Goal: Task Accomplishment & Management: Complete application form

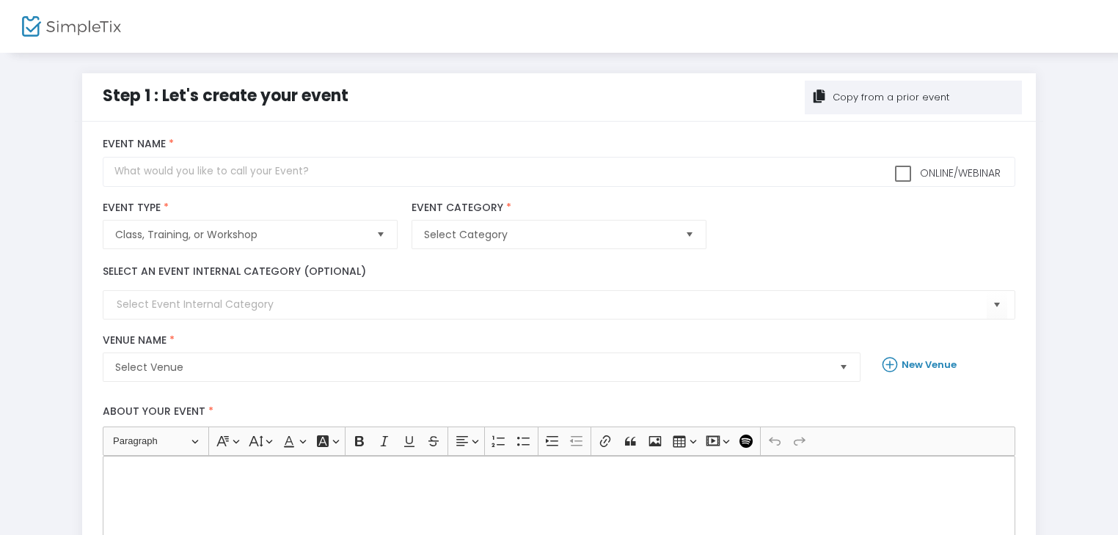
click at [876, 95] on div "Copy from a prior event" at bounding box center [889, 97] width 119 height 15
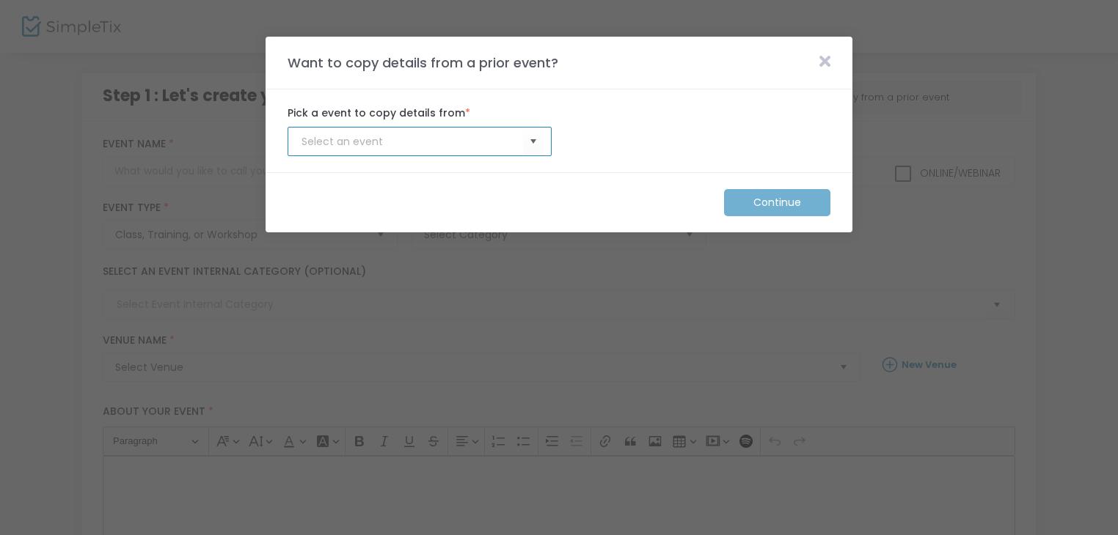
click at [464, 143] on input at bounding box center [411, 141] width 221 height 15
click at [530, 141] on span "Select" at bounding box center [533, 142] width 24 height 24
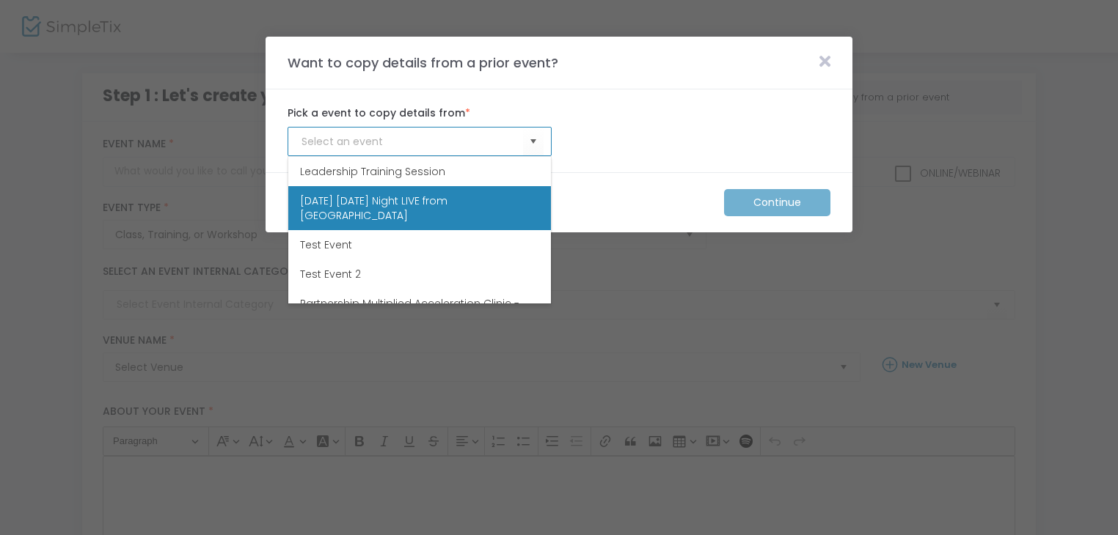
click at [381, 200] on span "[DATE] [DATE] Night LIVE from [GEOGRAPHIC_DATA]" at bounding box center [419, 208] width 239 height 29
type input "[DATE] [DATE] Night LIVE from [GEOGRAPHIC_DATA]"
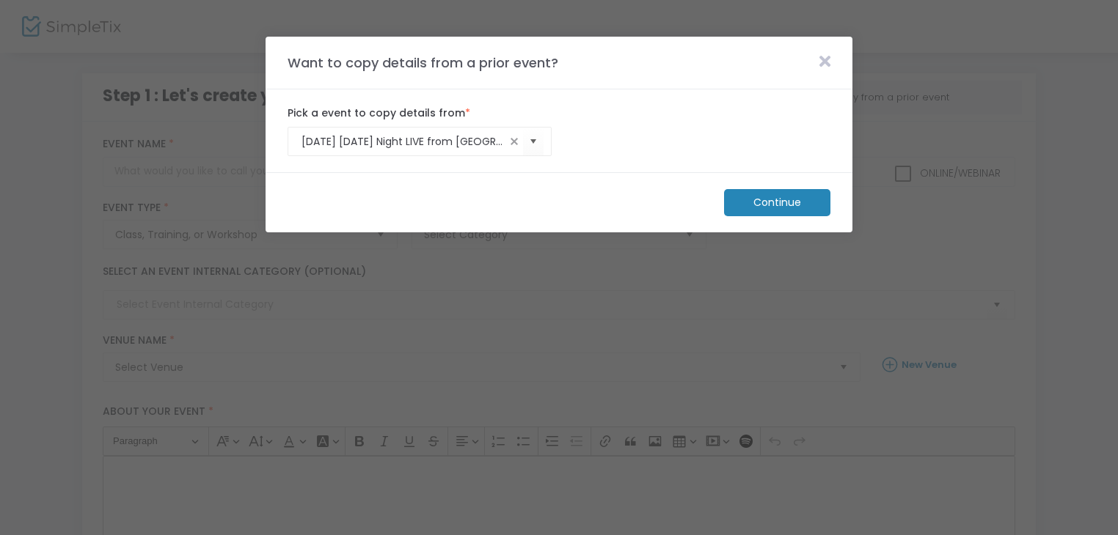
click at [758, 198] on m-button "Continue" at bounding box center [777, 202] width 106 height 27
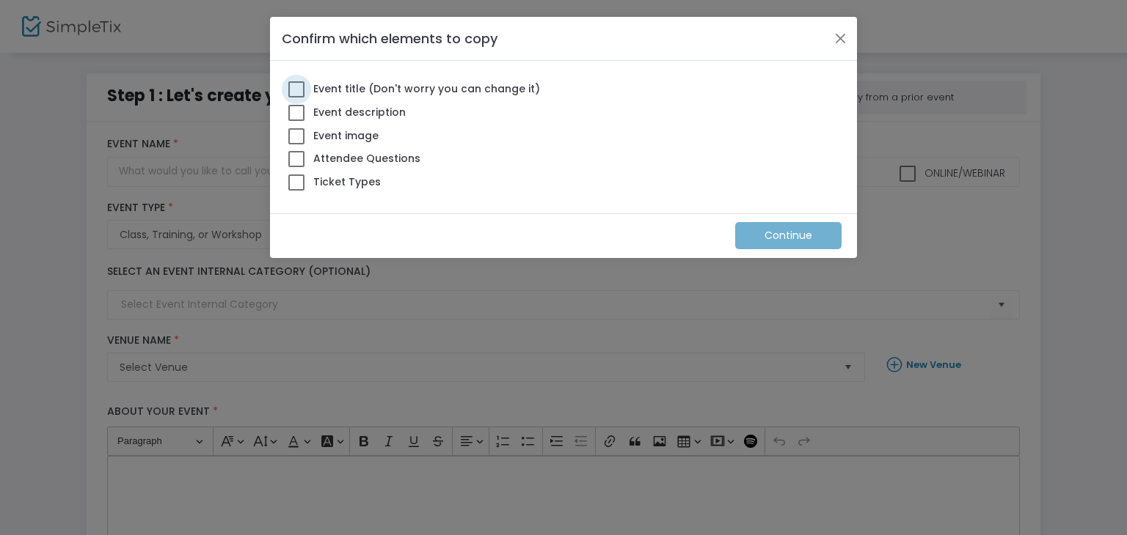
click at [292, 83] on span at bounding box center [296, 89] width 16 height 16
click at [296, 98] on input "Event title (Don't worry you can change it)" at bounding box center [296, 98] width 1 height 1
checkbox input "true"
click at [293, 105] on span at bounding box center [296, 113] width 16 height 16
click at [296, 121] on input "Event description" at bounding box center [296, 121] width 1 height 1
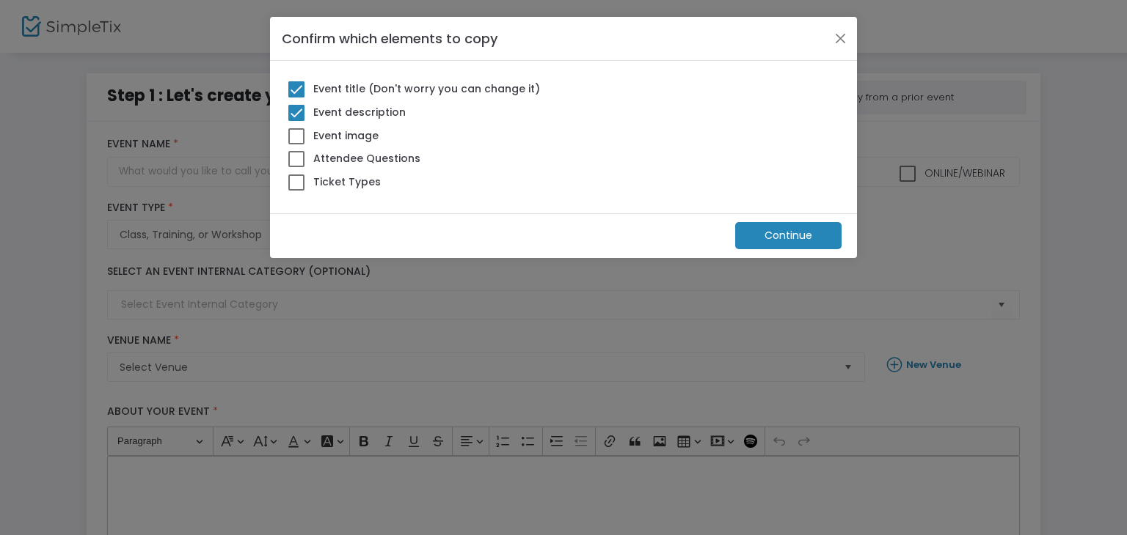
click at [294, 116] on span at bounding box center [296, 113] width 16 height 16
click at [296, 121] on input "Event description" at bounding box center [296, 121] width 1 height 1
click at [299, 115] on span at bounding box center [296, 113] width 16 height 16
click at [296, 121] on input "Event description" at bounding box center [296, 121] width 1 height 1
checkbox input "true"
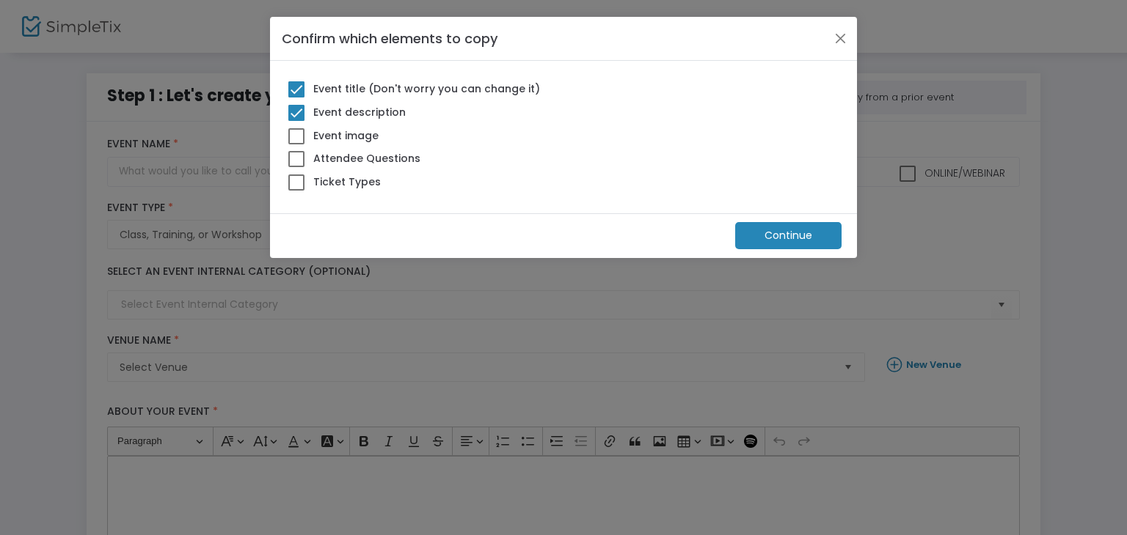
click at [296, 132] on span at bounding box center [296, 136] width 16 height 16
click at [296, 144] on input "Event image" at bounding box center [296, 144] width 1 height 1
checkbox input "true"
click at [298, 184] on span at bounding box center [296, 183] width 16 height 16
click at [296, 191] on input "Ticket Types" at bounding box center [296, 191] width 1 height 1
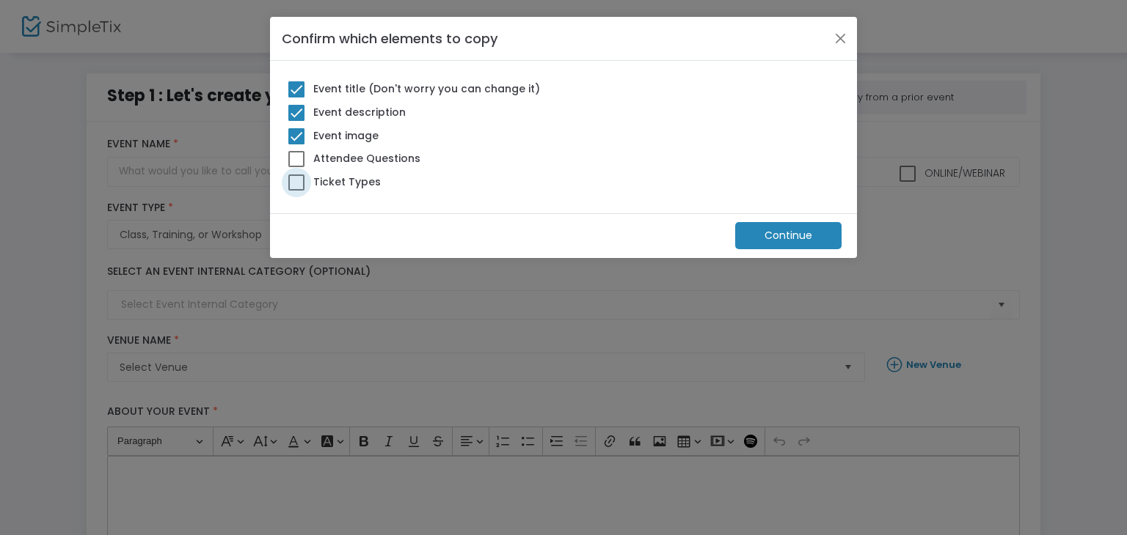
checkbox input "true"
click at [795, 231] on m-button "Continue" at bounding box center [788, 235] width 106 height 27
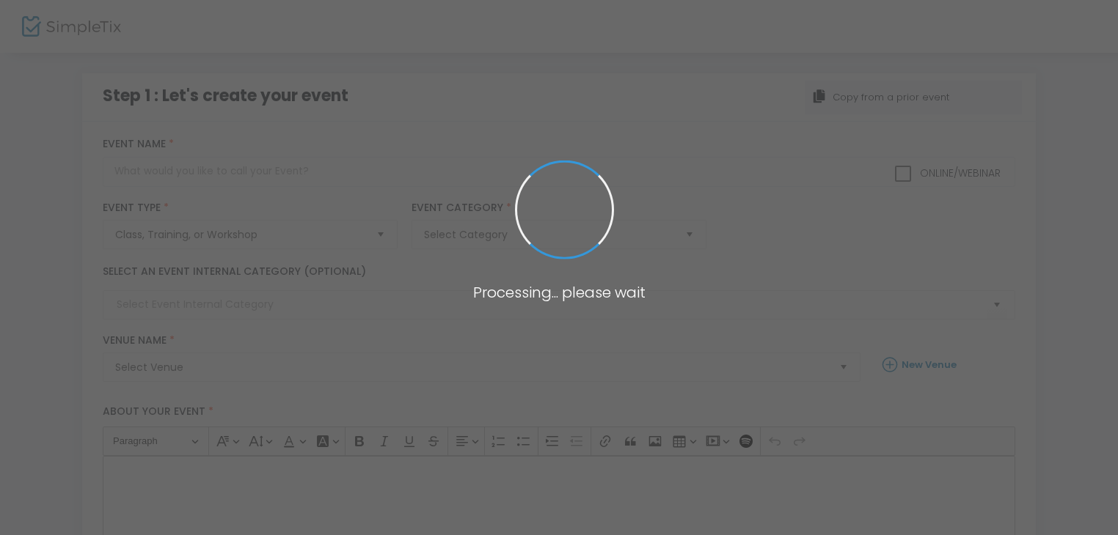
checkbox input "true"
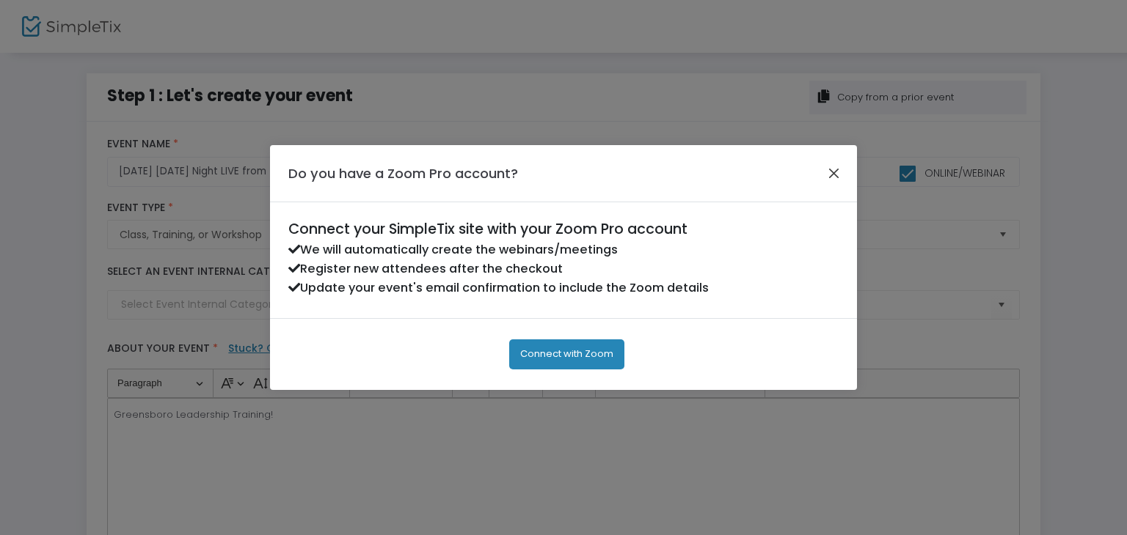
click at [825, 180] on button "Close" at bounding box center [833, 173] width 19 height 19
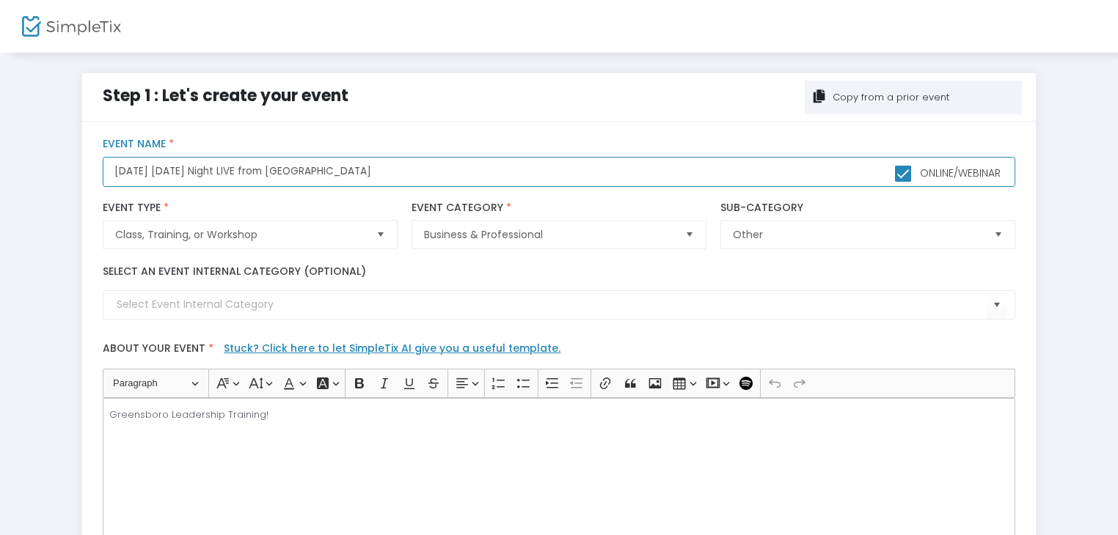
click at [133, 174] on input "[DATE] [DATE] Night LIVE from [GEOGRAPHIC_DATA]" at bounding box center [559, 172] width 912 height 30
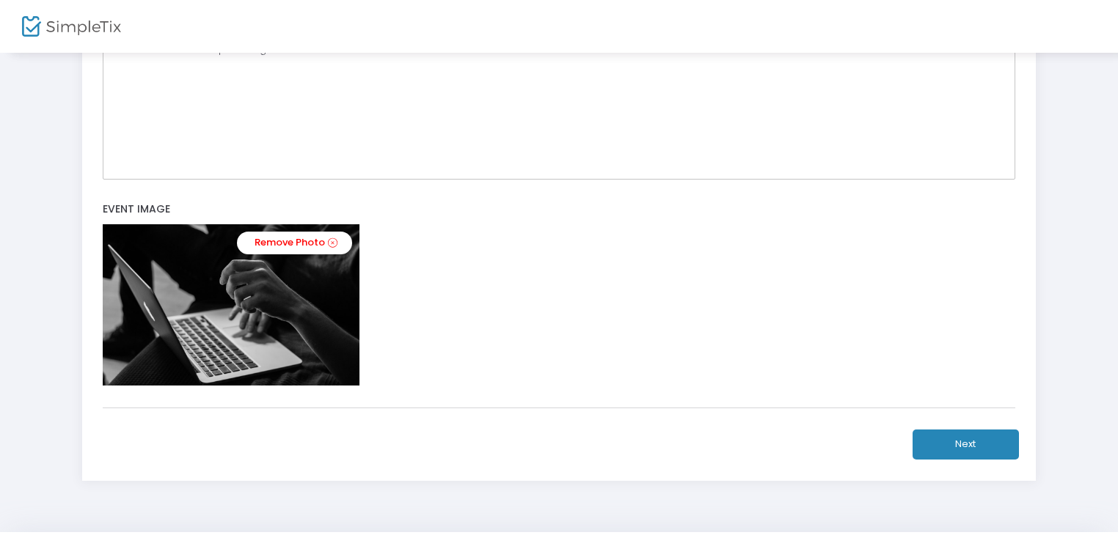
scroll to position [405, 0]
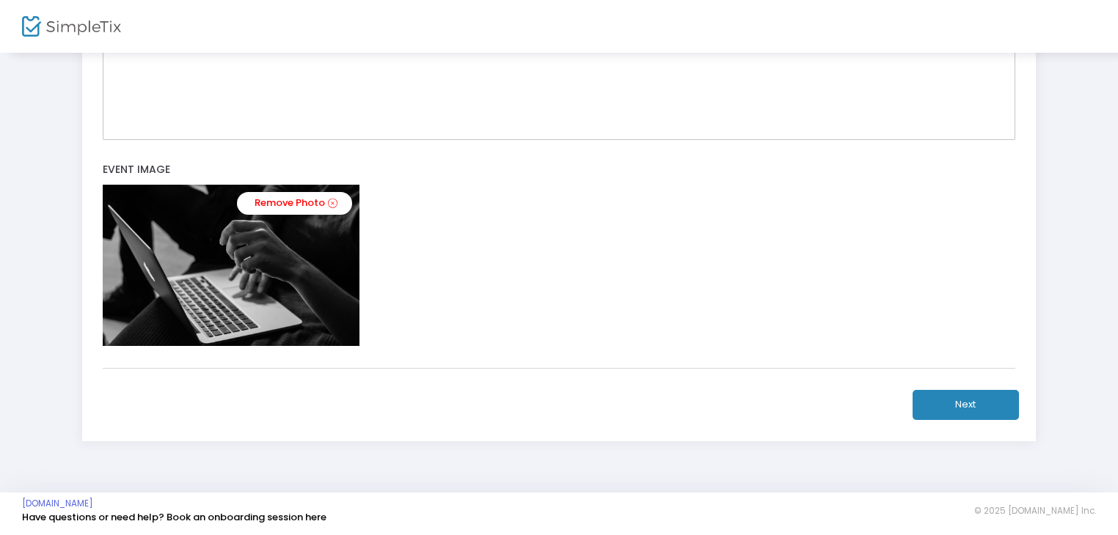
type input "[DATE] [DATE] Night LIVE from [GEOGRAPHIC_DATA]"
click at [953, 403] on button "Next" at bounding box center [965, 405] width 106 height 30
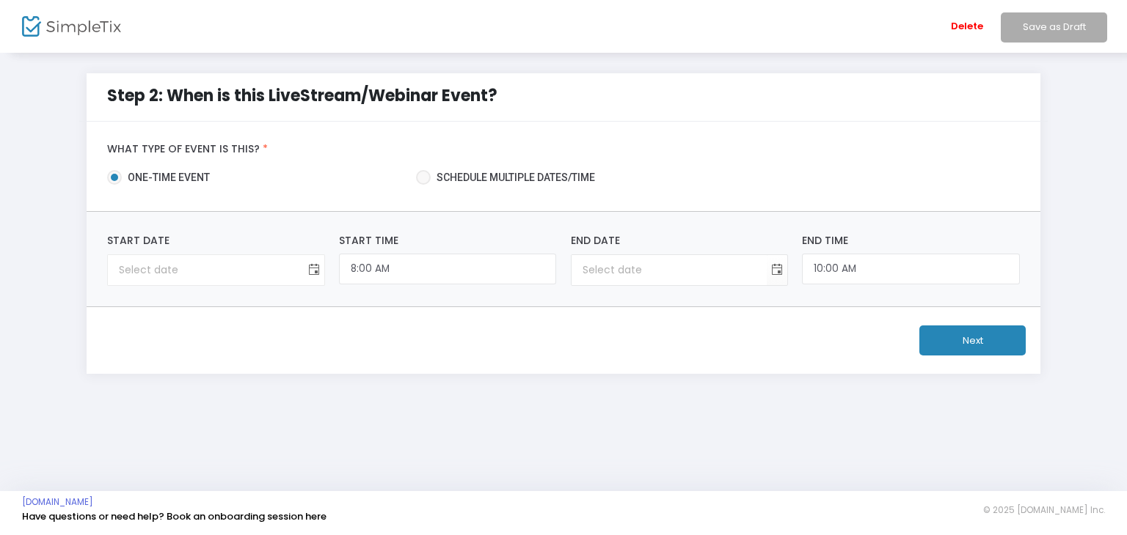
click at [318, 263] on span "Toggle calendar" at bounding box center [313, 270] width 24 height 24
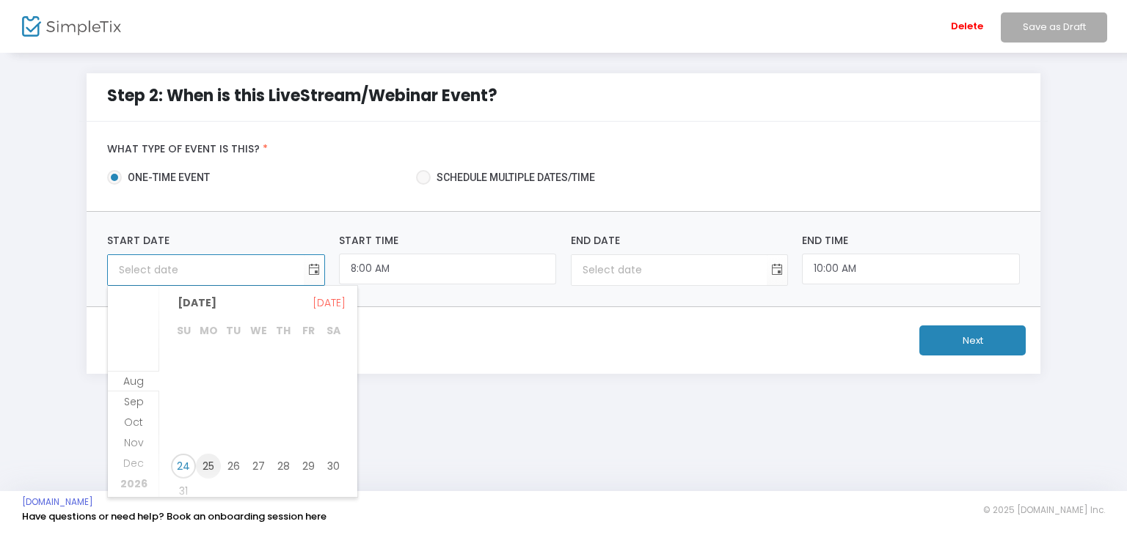
click at [214, 460] on span "25" at bounding box center [208, 466] width 25 height 25
type input "[DATE]"
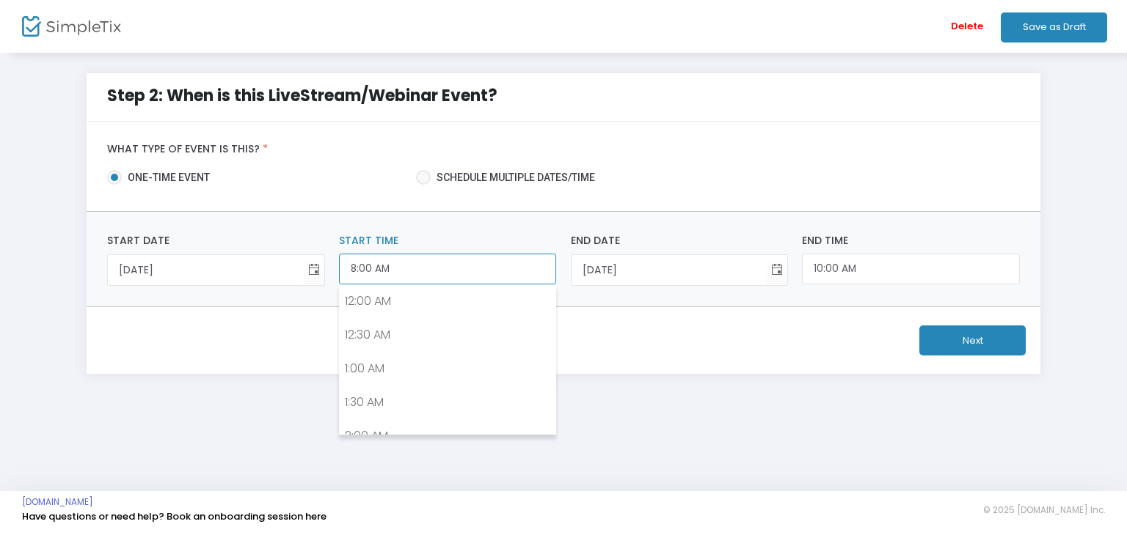
click at [434, 258] on input "8:00 AM" at bounding box center [447, 270] width 217 height 32
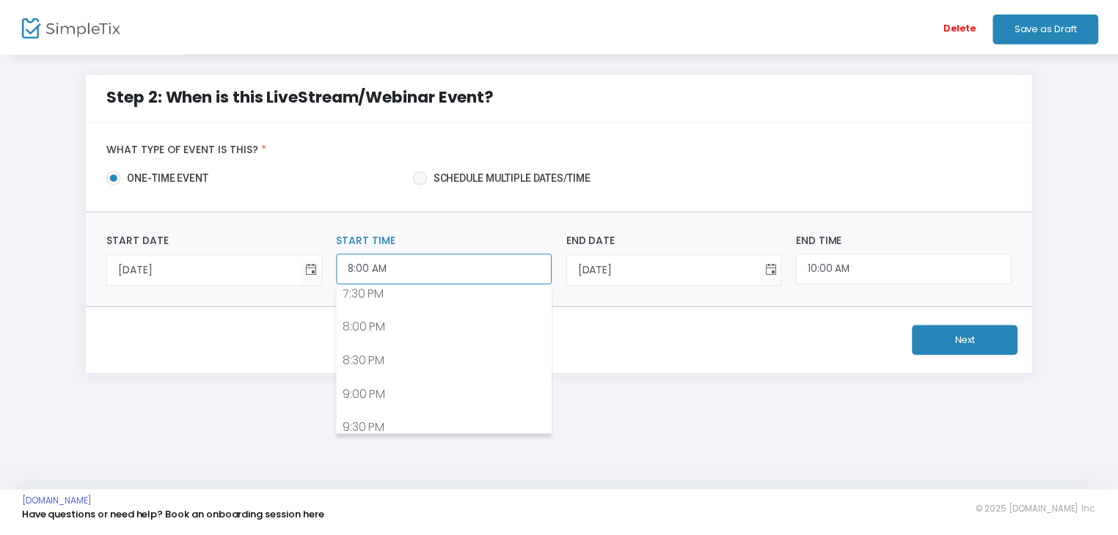
scroll to position [1329, 0]
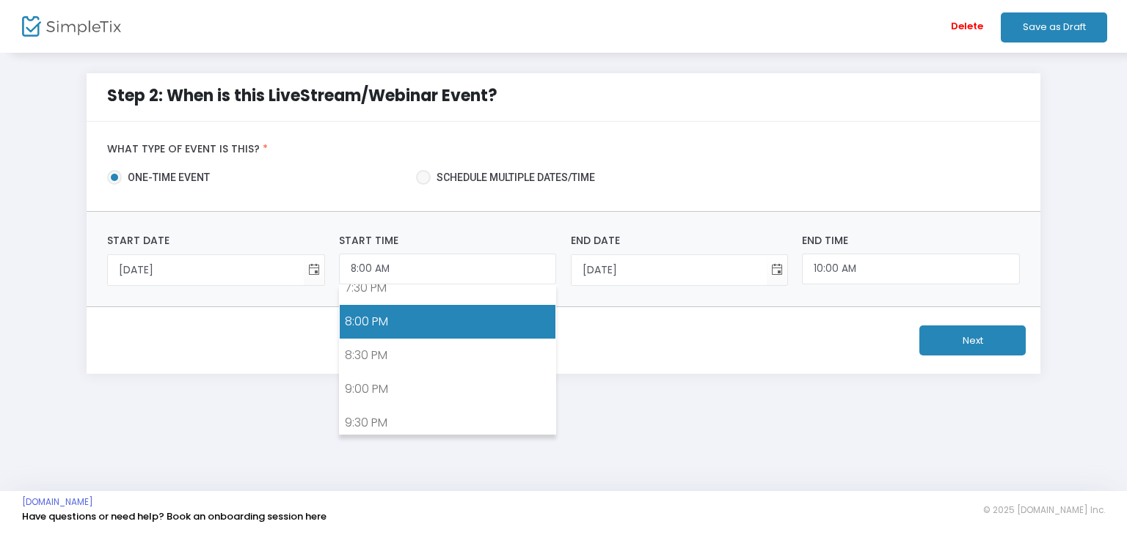
click at [418, 314] on link "8:00 PM" at bounding box center [448, 322] width 216 height 34
type input "8:00 PM"
type input "10:00 PM"
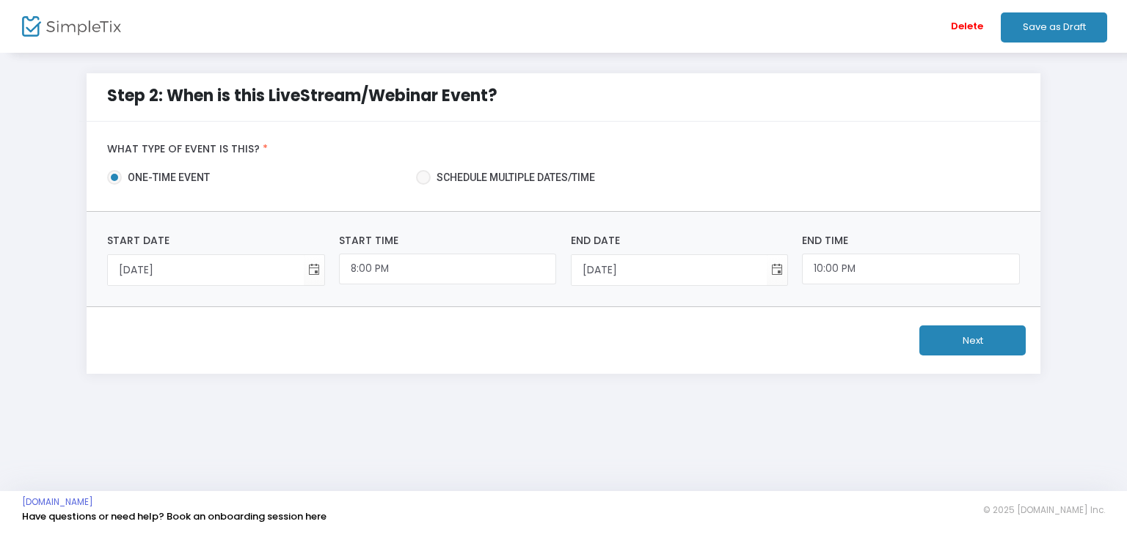
click at [954, 337] on button "Next" at bounding box center [972, 341] width 106 height 30
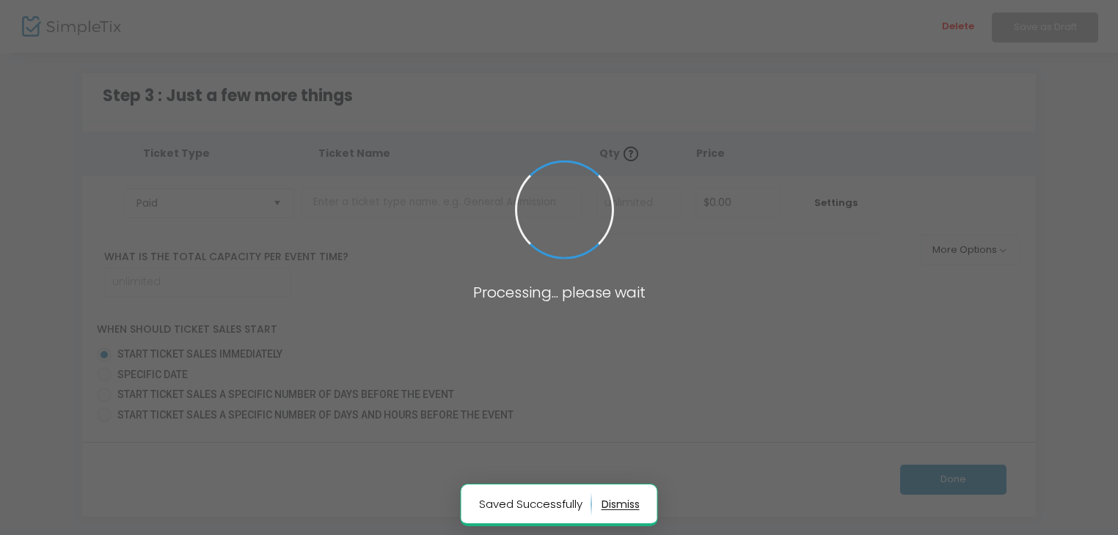
type input "100"
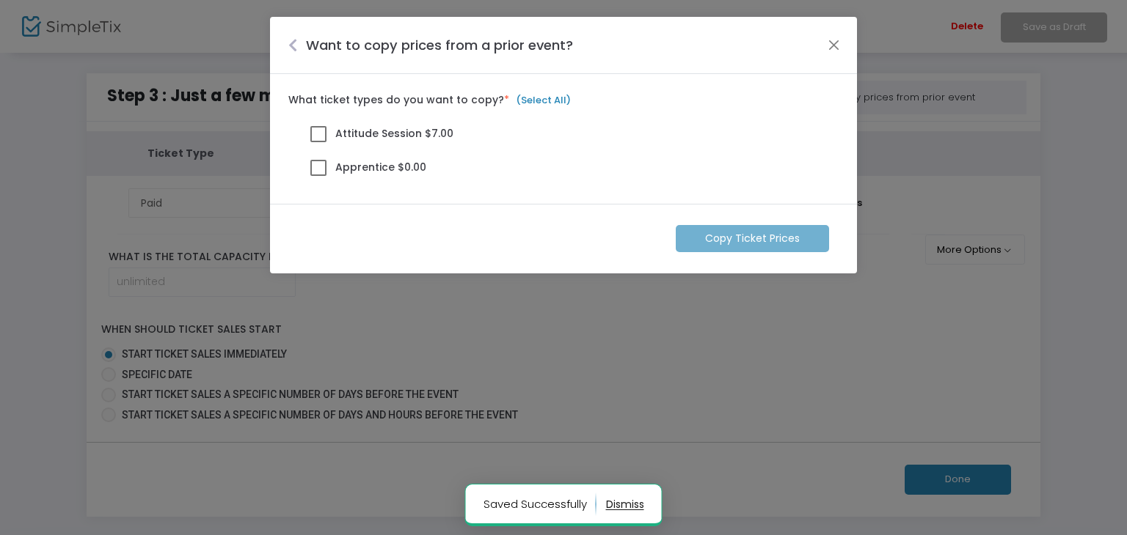
click at [315, 133] on span at bounding box center [318, 134] width 16 height 16
click at [318, 142] on input "Attitude Session $7.00" at bounding box center [318, 142] width 1 height 1
click at [318, 160] on span at bounding box center [318, 168] width 16 height 16
click at [318, 176] on input "Apprentice $0.00" at bounding box center [318, 176] width 1 height 1
click at [728, 235] on m-button "Copy Ticket Prices" at bounding box center [751, 238] width 153 height 27
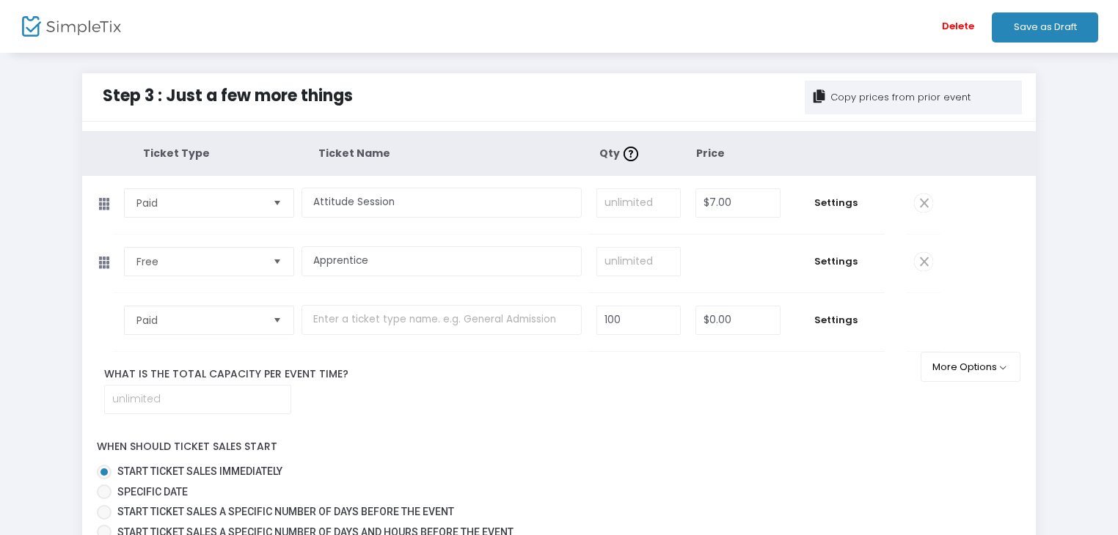
scroll to position [185, 0]
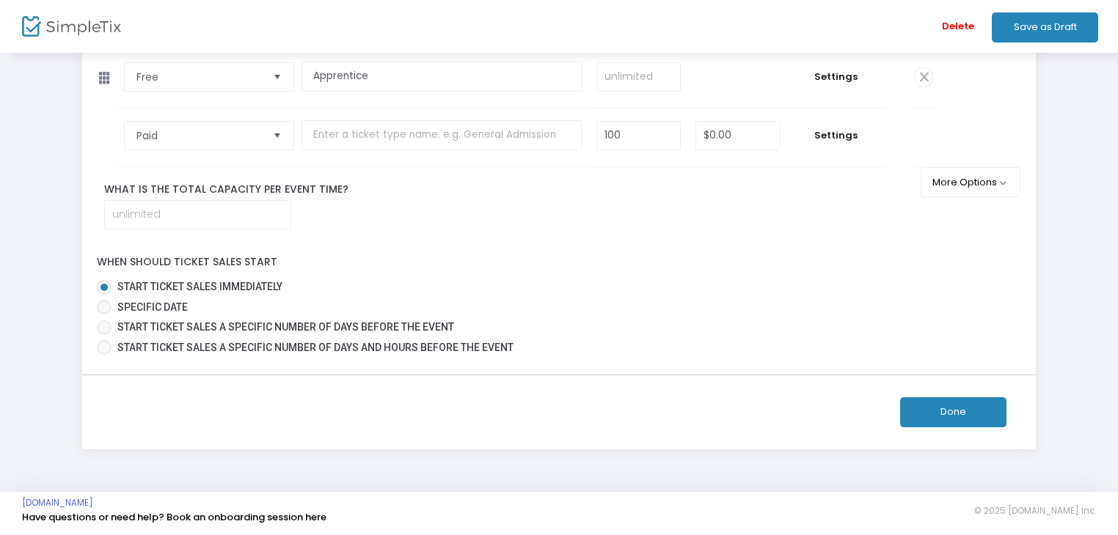
click at [962, 414] on button "Done" at bounding box center [953, 413] width 106 height 30
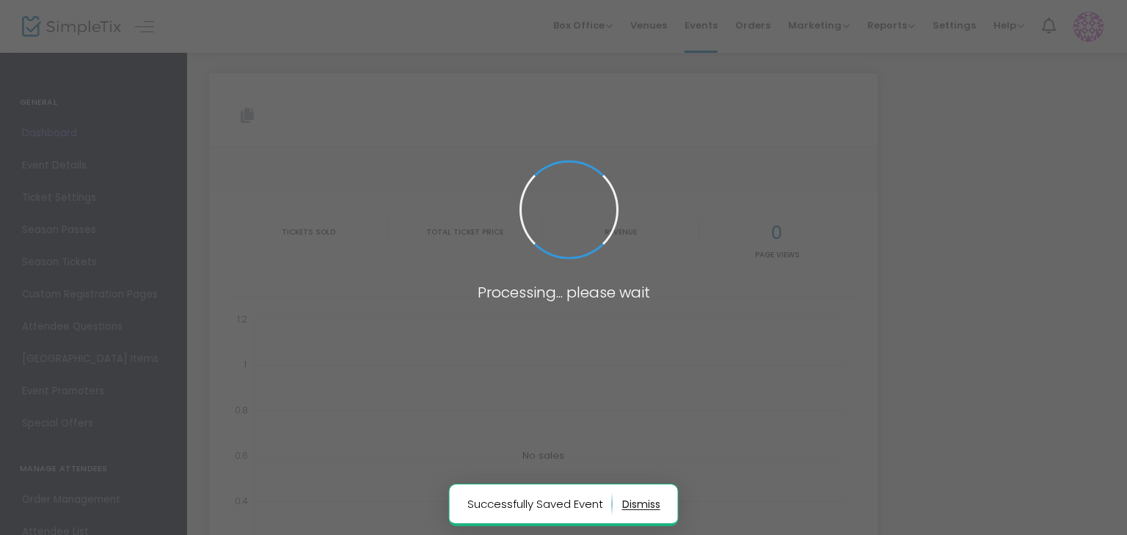
type input "[URL][DOMAIN_NAME][DATE]"
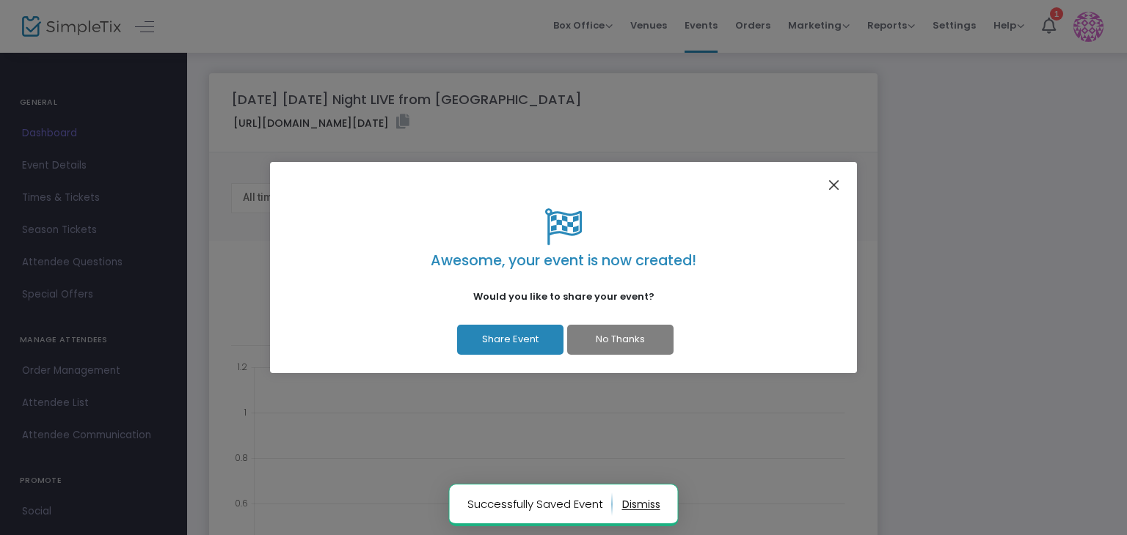
click at [841, 183] on button "Close" at bounding box center [833, 185] width 19 height 19
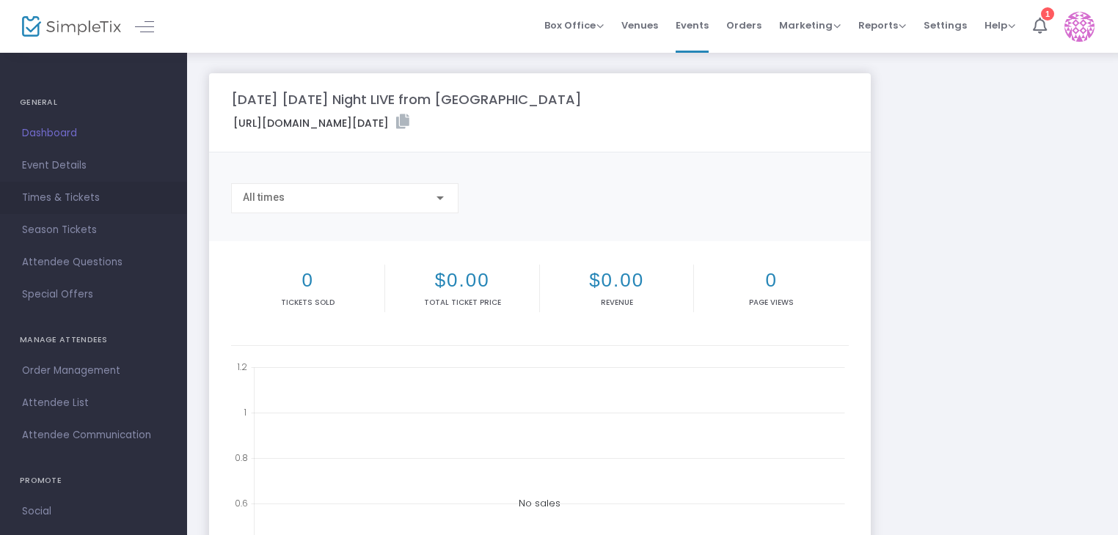
click at [55, 197] on span "Times & Tickets" at bounding box center [93, 197] width 143 height 19
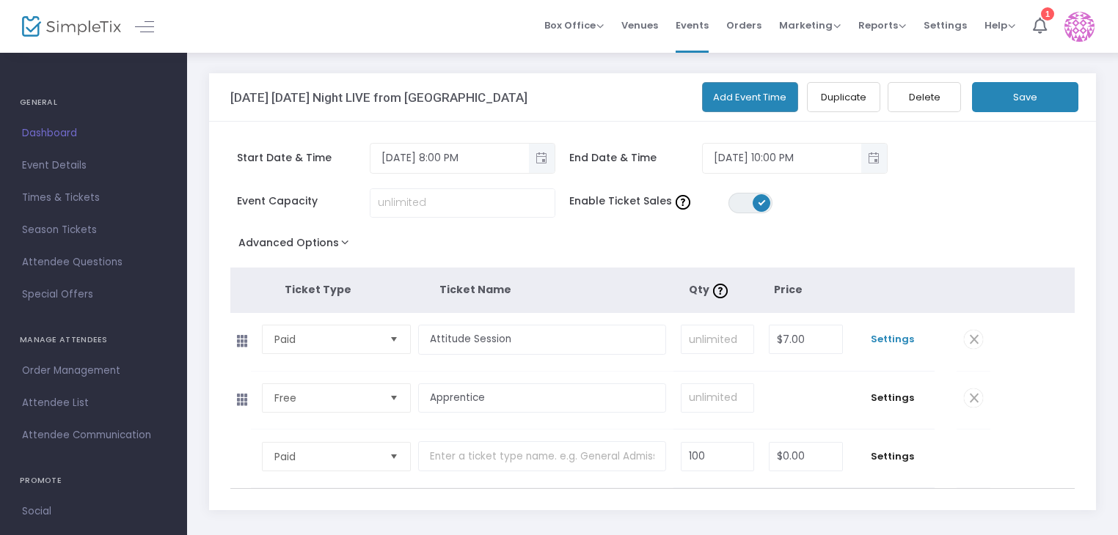
click at [899, 337] on span "Settings" at bounding box center [892, 339] width 70 height 15
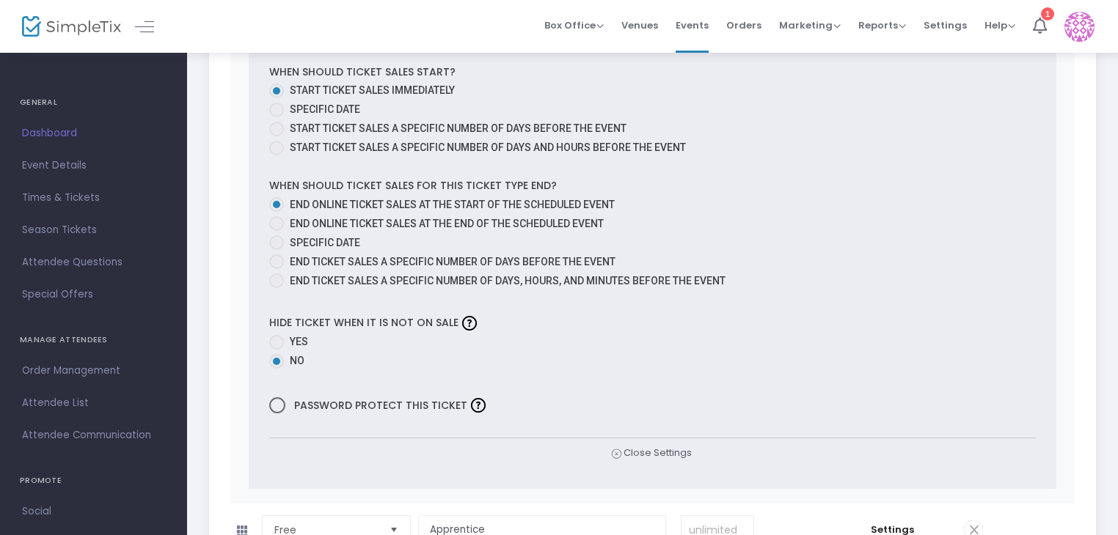
scroll to position [776, 0]
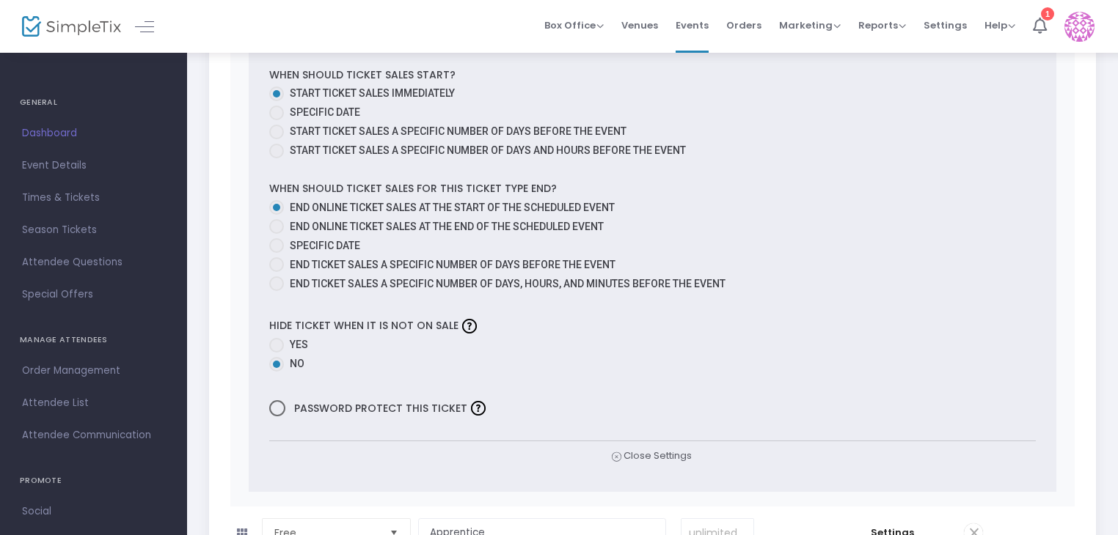
click at [276, 230] on span at bounding box center [276, 226] width 15 height 15
click at [276, 234] on input "End online ticket sales at the end of the scheduled event" at bounding box center [276, 234] width 1 height 1
radio input "true"
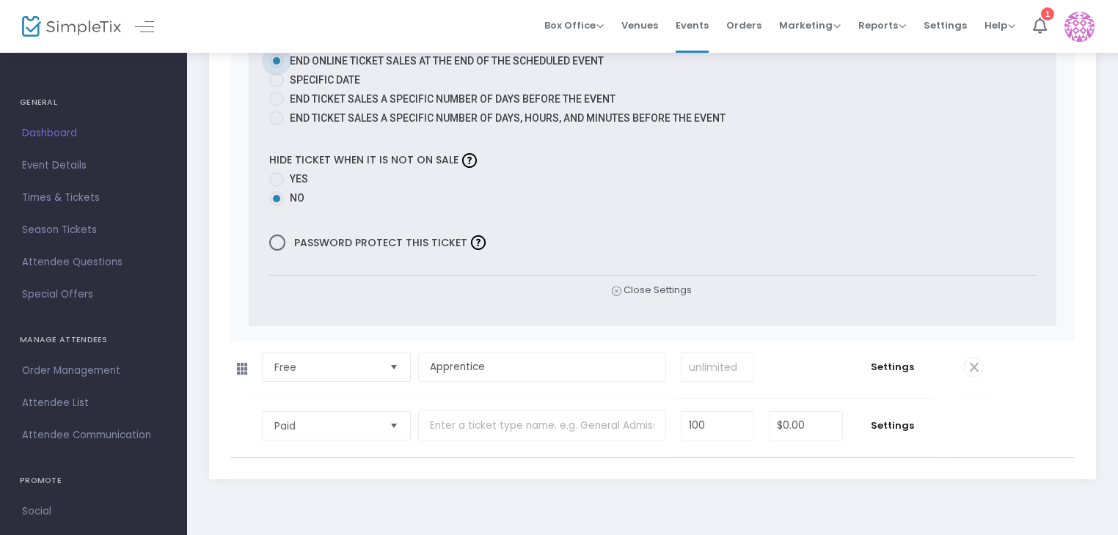
scroll to position [1003, 0]
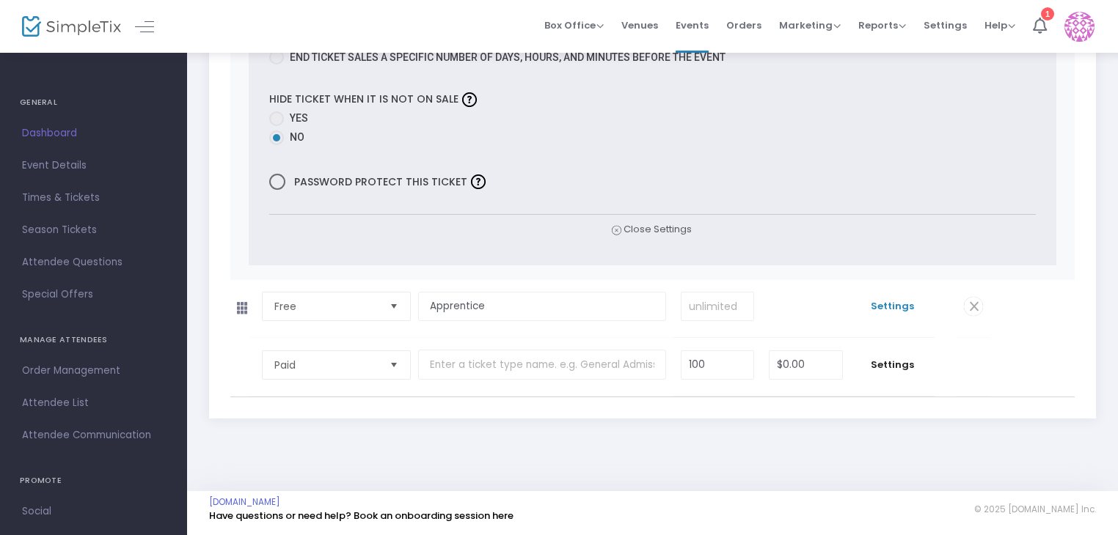
click at [893, 306] on span "Settings" at bounding box center [892, 306] width 70 height 15
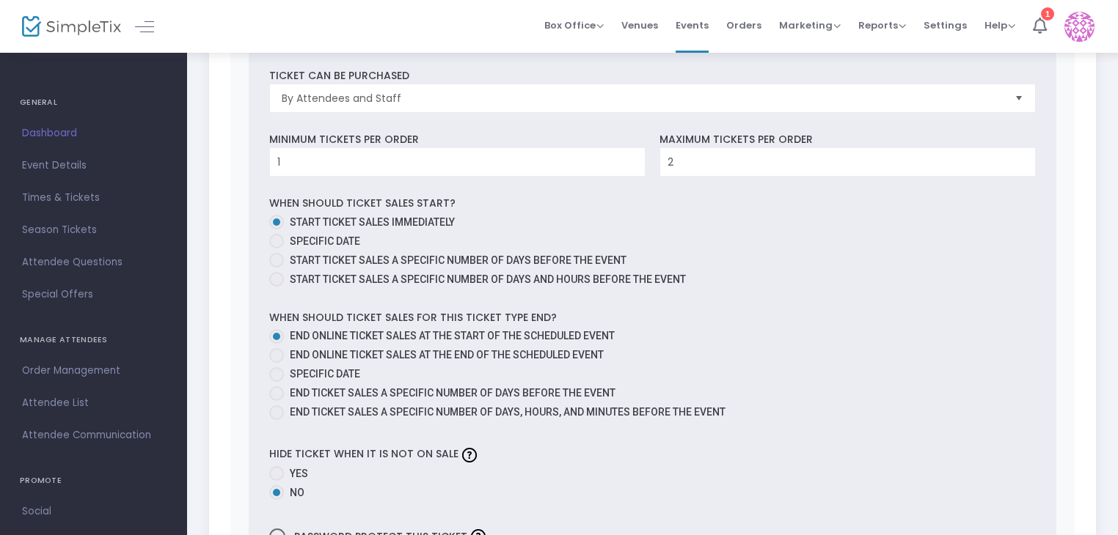
scroll to position [1517, 0]
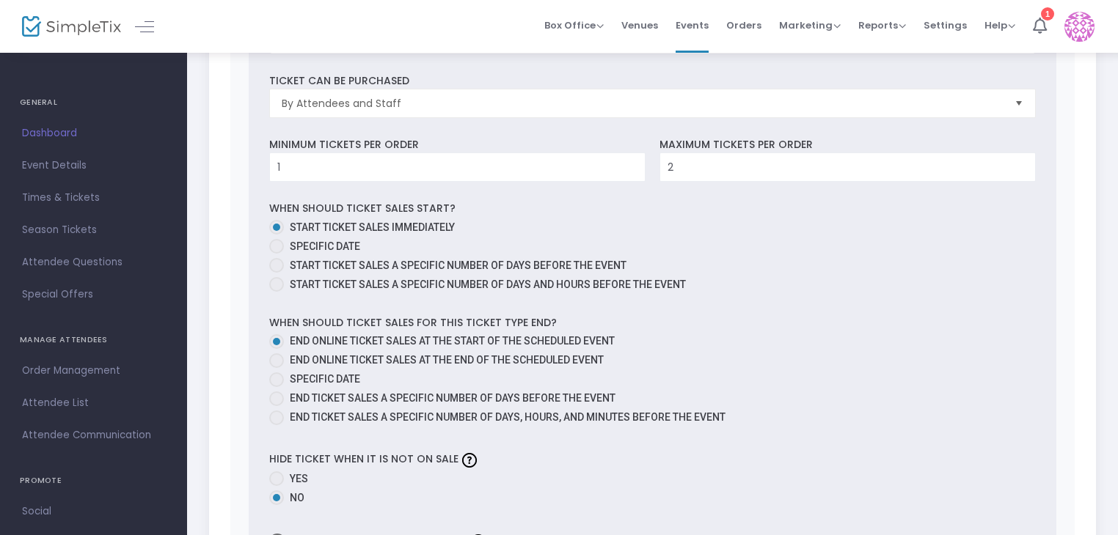
click at [279, 365] on span at bounding box center [276, 361] width 15 height 15
click at [277, 368] on input "End online ticket sales at the end of the scheduled event" at bounding box center [276, 368] width 1 height 1
radio input "true"
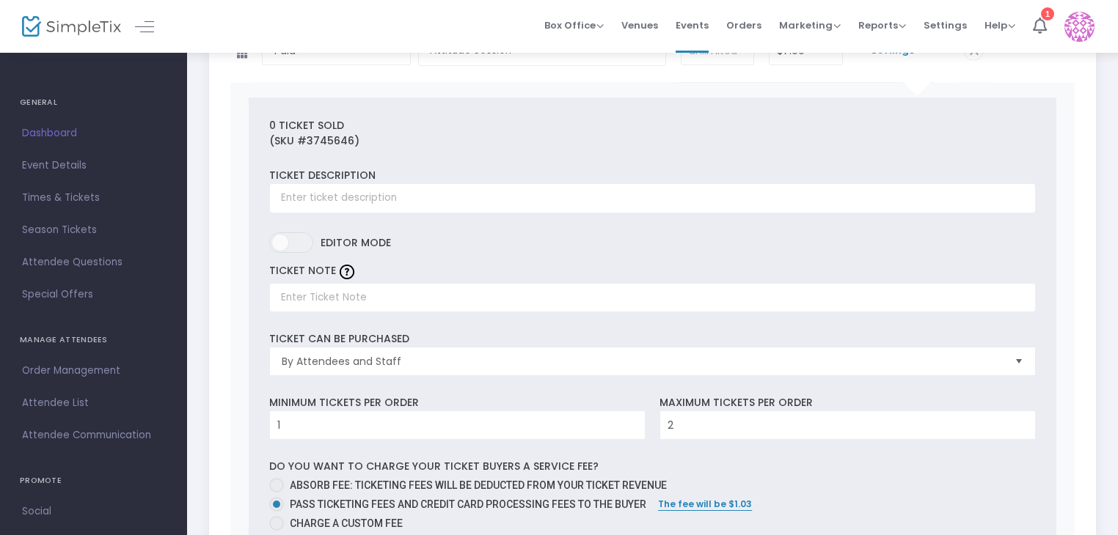
scroll to position [0, 0]
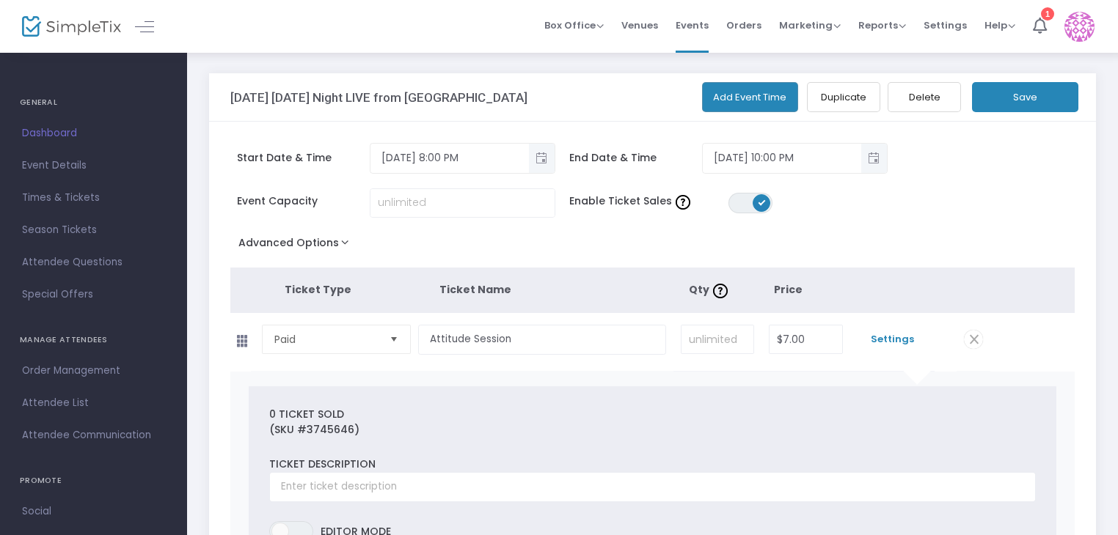
click at [1028, 94] on button "Save" at bounding box center [1025, 97] width 106 height 30
